Goal: Task Accomplishment & Management: Use online tool/utility

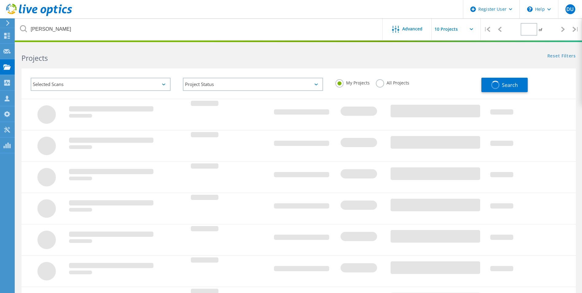
type input "1"
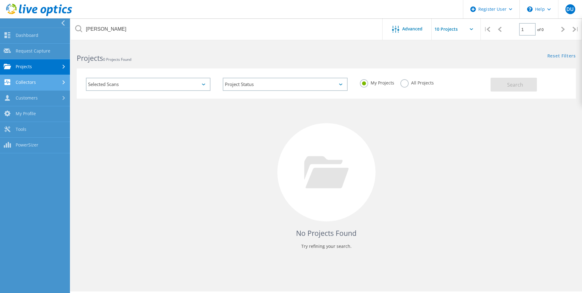
click at [40, 79] on link "Collectors" at bounding box center [35, 83] width 70 height 16
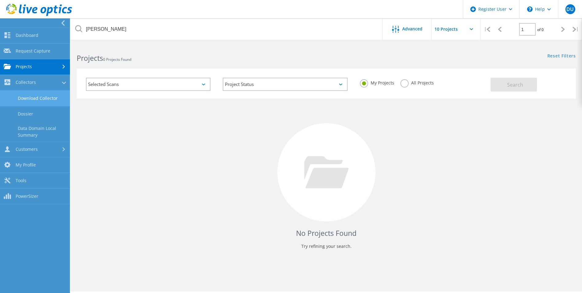
click at [40, 98] on link "Download Collector" at bounding box center [35, 99] width 70 height 16
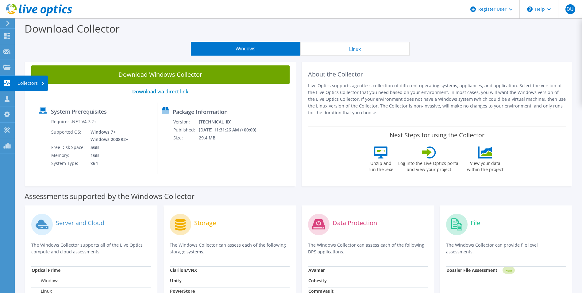
click at [6, 82] on use at bounding box center [7, 83] width 6 height 6
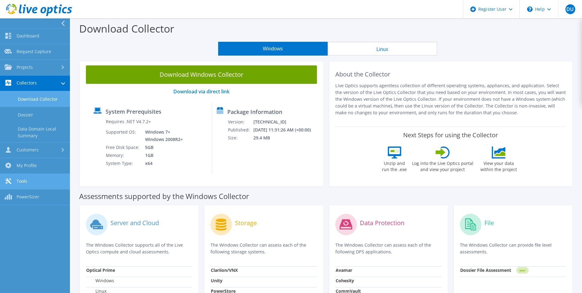
click at [46, 178] on link "Tools" at bounding box center [35, 182] width 70 height 16
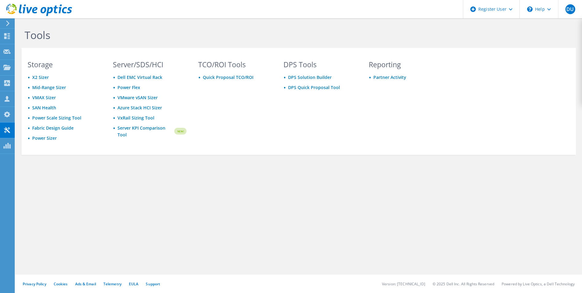
click at [5, 22] on div at bounding box center [6, 24] width 7 height 6
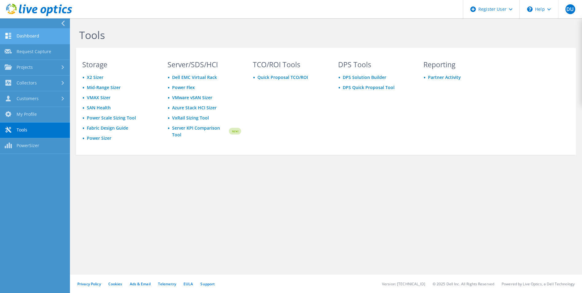
click at [24, 36] on link "Dashboard" at bounding box center [35, 37] width 70 height 16
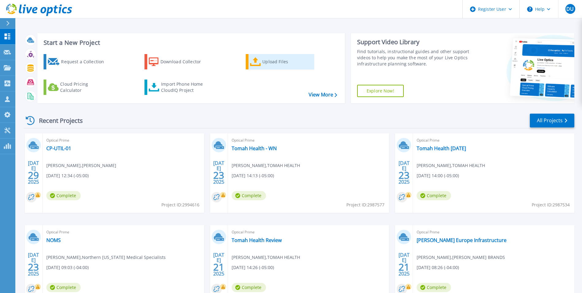
click at [259, 62] on icon at bounding box center [255, 61] width 11 height 9
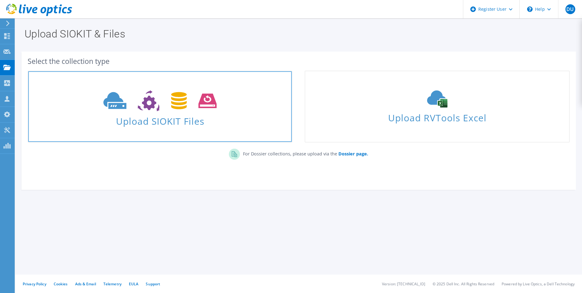
click at [180, 117] on span "Upload SIOKIT Files" at bounding box center [160, 119] width 264 height 13
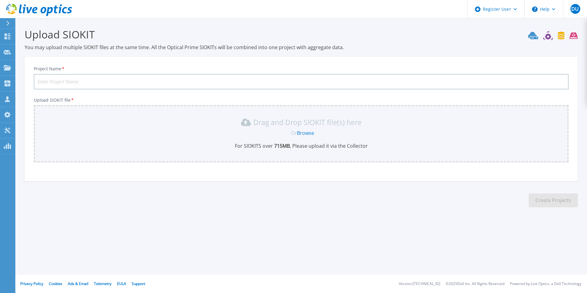
click at [301, 134] on link "Browse" at bounding box center [305, 133] width 17 height 7
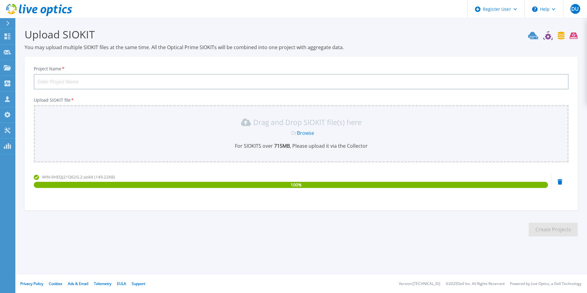
click at [129, 82] on input "Project Name *" at bounding box center [301, 81] width 535 height 15
type input "Bank of China"
click at [539, 226] on button "Create Projects" at bounding box center [552, 229] width 49 height 14
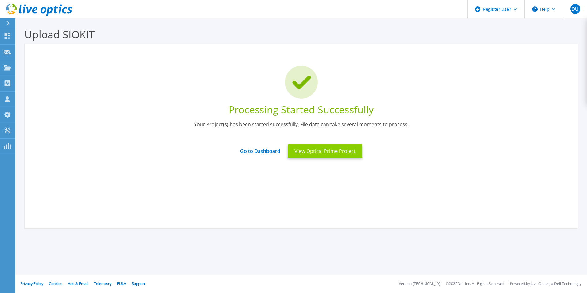
click at [320, 147] on button "View Optical Prime Project" at bounding box center [325, 151] width 75 height 14
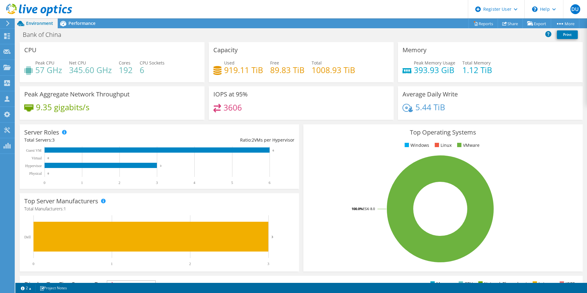
click at [353, 164] on rect at bounding box center [440, 208] width 265 height 107
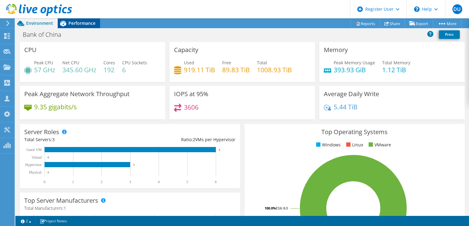
click at [75, 26] on div "Performance" at bounding box center [79, 23] width 42 height 10
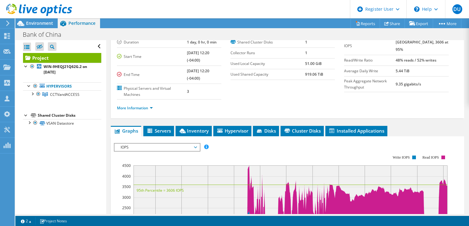
scroll to position [61, 0]
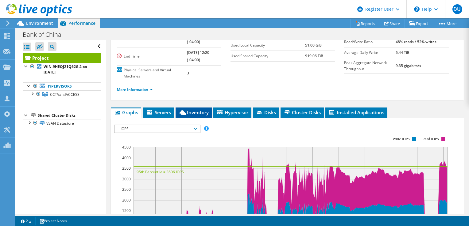
click at [187, 112] on span "Inventory" at bounding box center [194, 113] width 30 height 6
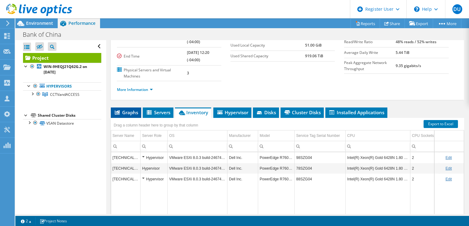
click at [128, 110] on span "Graphs" at bounding box center [126, 113] width 24 height 6
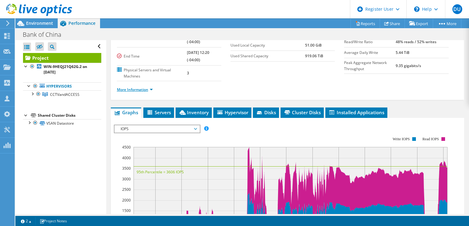
click at [135, 91] on link "More Information" at bounding box center [135, 89] width 36 height 5
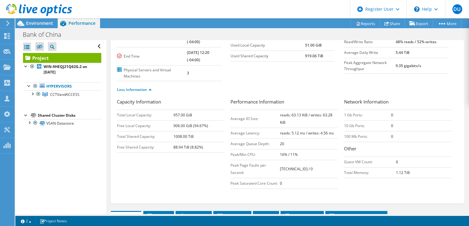
scroll to position [0, 0]
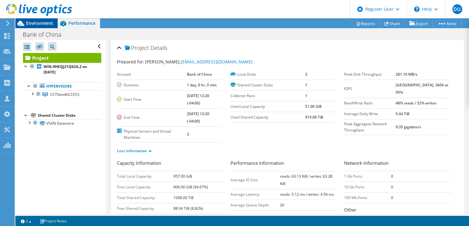
click at [32, 26] on span "Environment" at bounding box center [39, 23] width 27 height 6
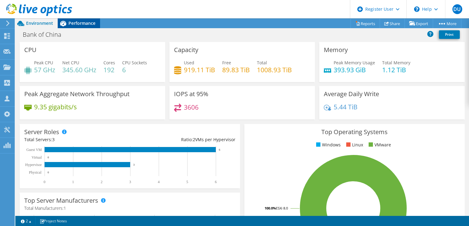
click at [75, 26] on div "Performance" at bounding box center [79, 23] width 42 height 10
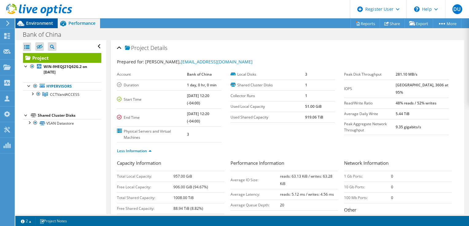
click at [34, 21] on span "Environment" at bounding box center [39, 23] width 27 height 6
